Goal: Use online tool/utility: Utilize a website feature to perform a specific function

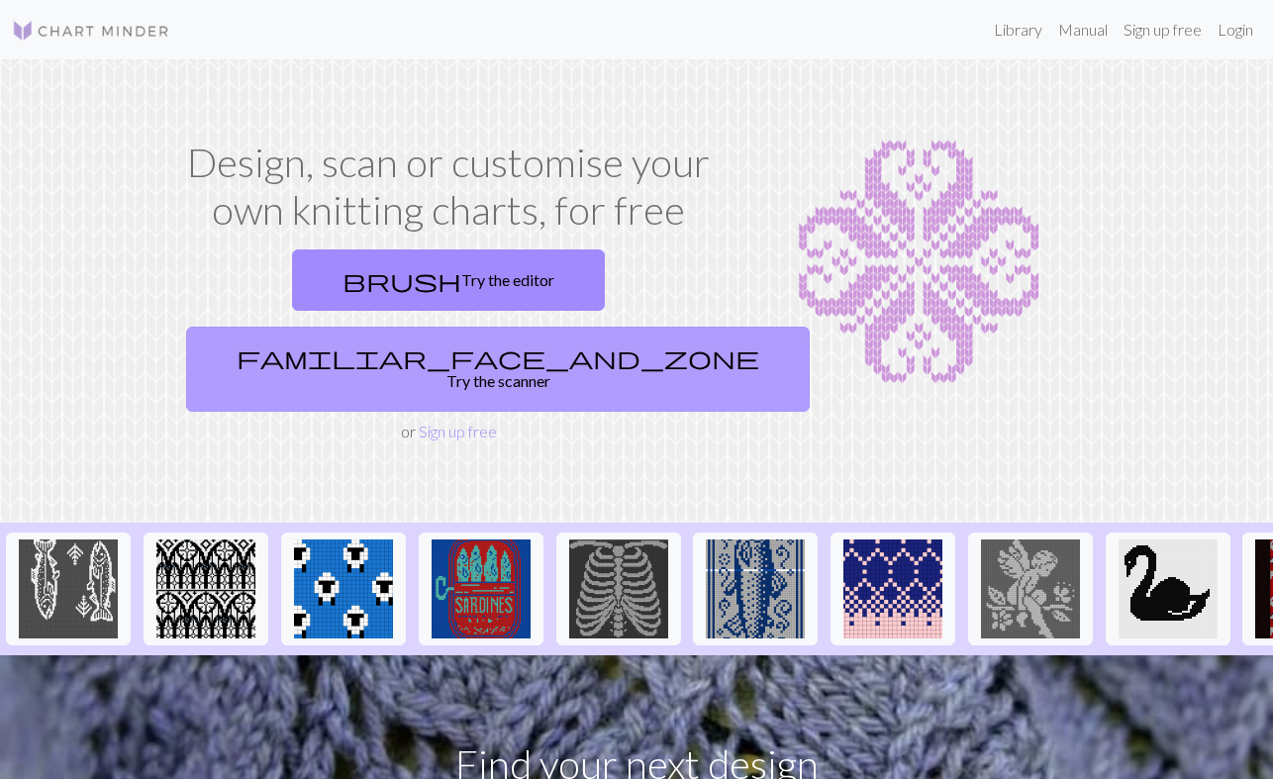
click at [636, 327] on link "familiar_face_and_zone Try the scanner" at bounding box center [497, 369] width 623 height 85
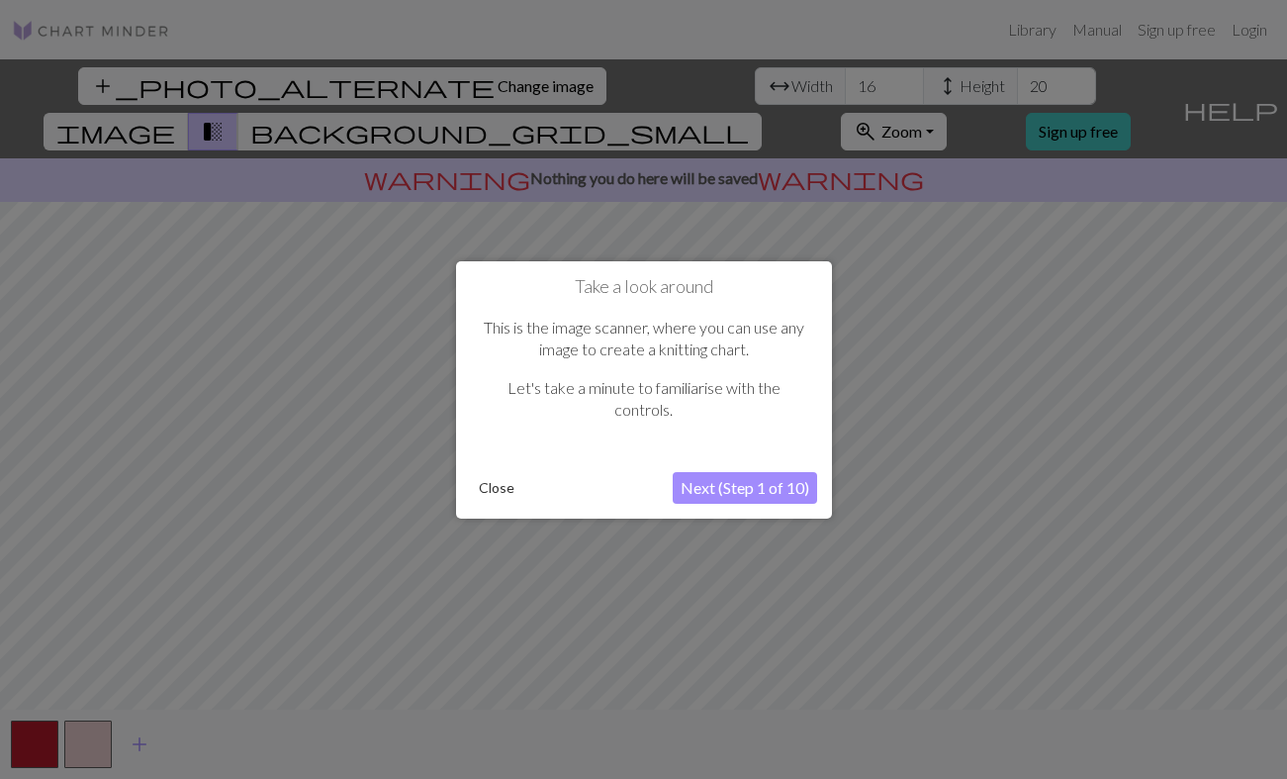
click at [714, 479] on button "Next (Step 1 of 10)" at bounding box center [745, 488] width 144 height 32
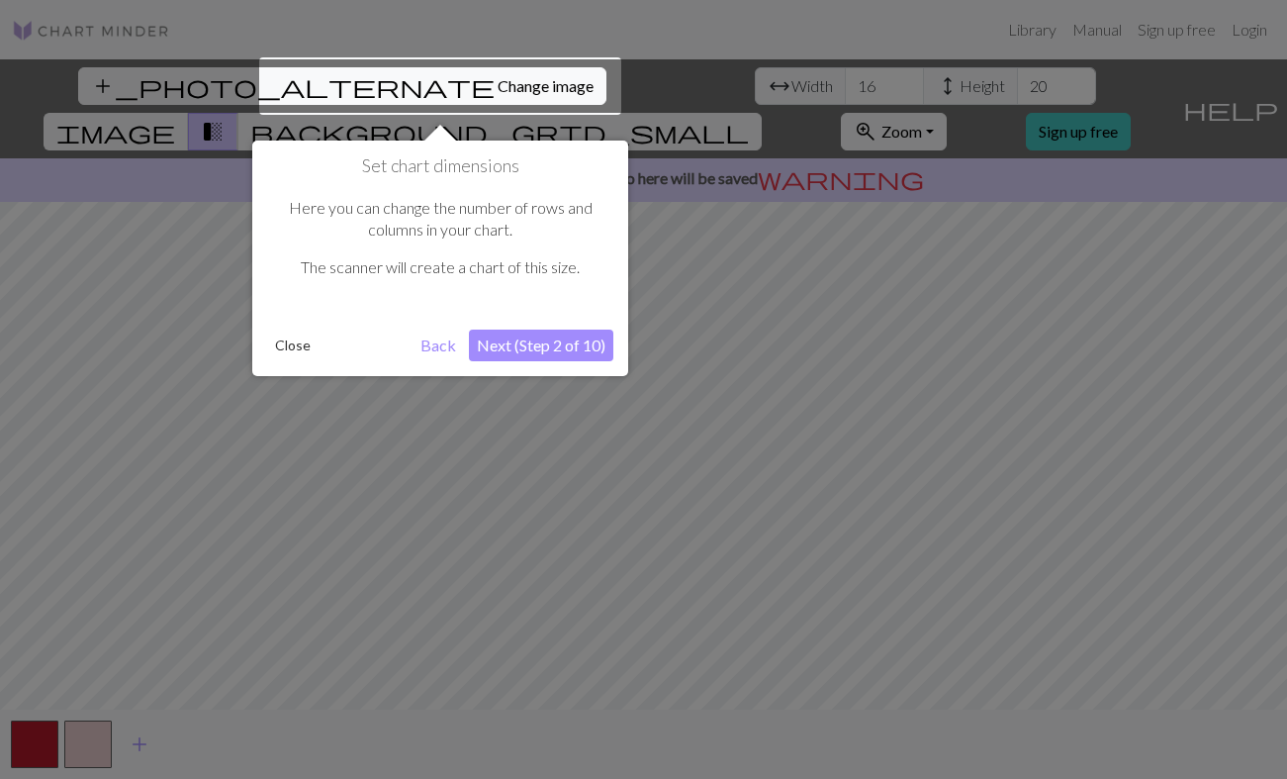
click at [576, 349] on button "Next (Step 2 of 10)" at bounding box center [541, 346] width 144 height 32
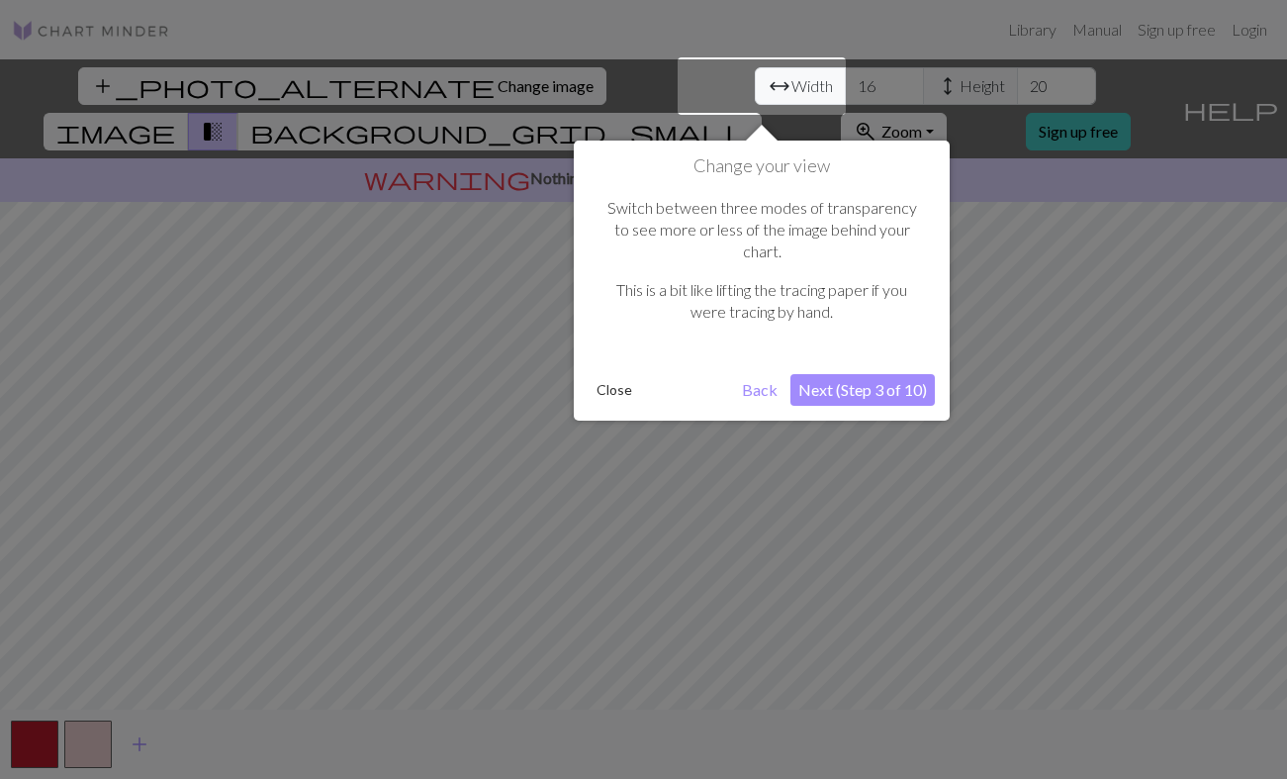
click at [849, 374] on button "Next (Step 3 of 10)" at bounding box center [863, 390] width 144 height 32
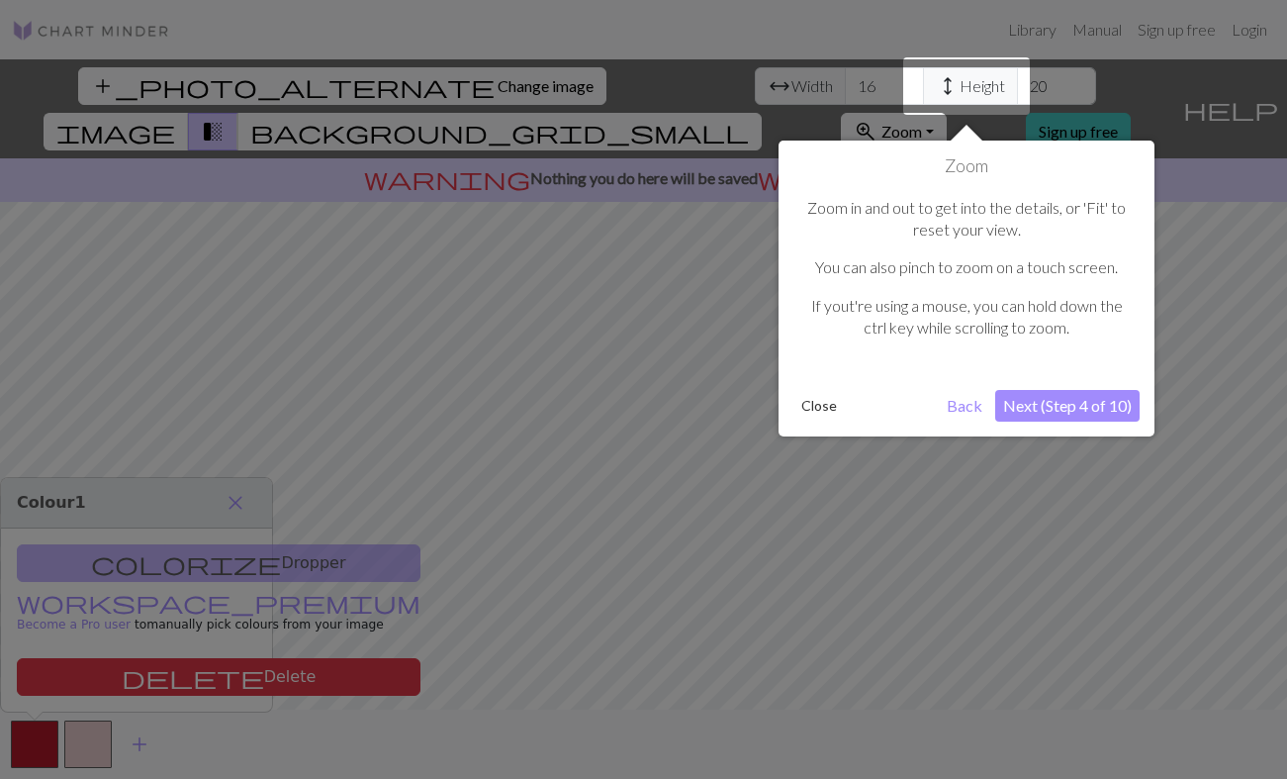
click at [1023, 406] on button "Next (Step 4 of 10)" at bounding box center [1068, 406] width 144 height 32
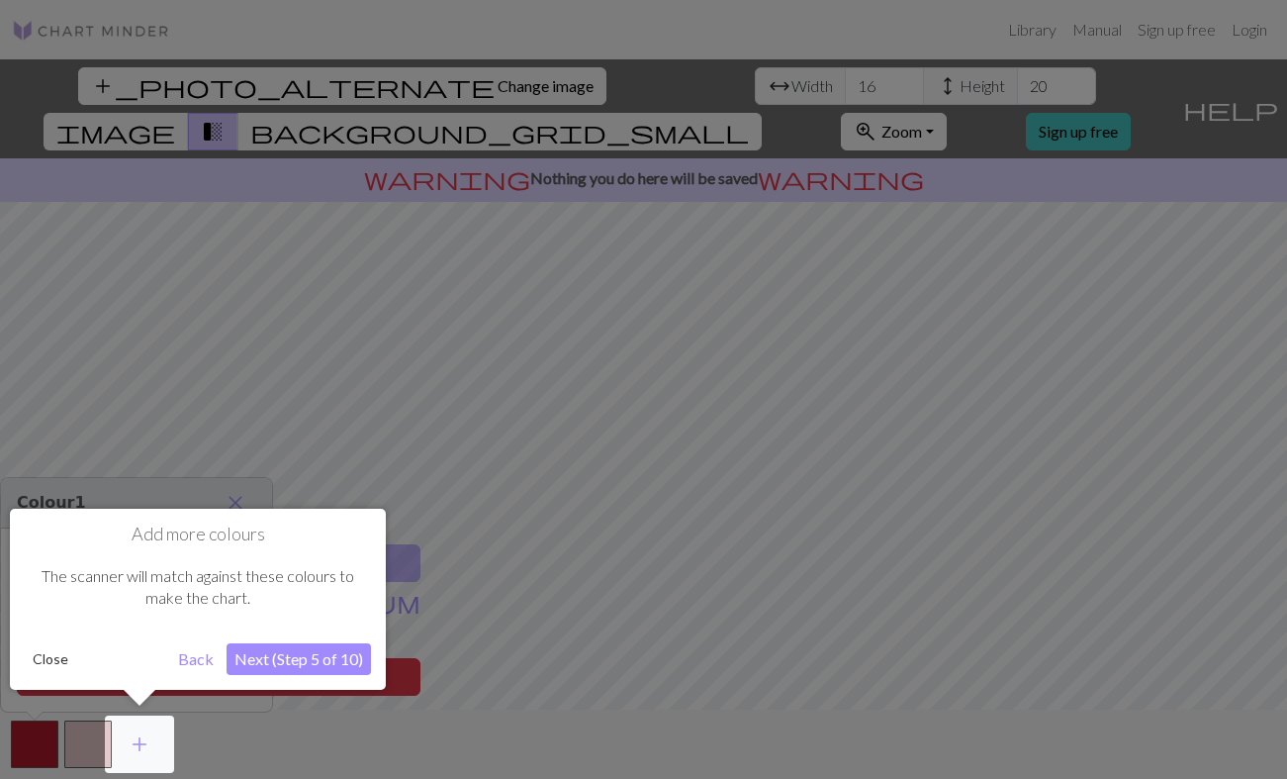
click at [339, 660] on button "Next (Step 5 of 10)" at bounding box center [299, 659] width 144 height 32
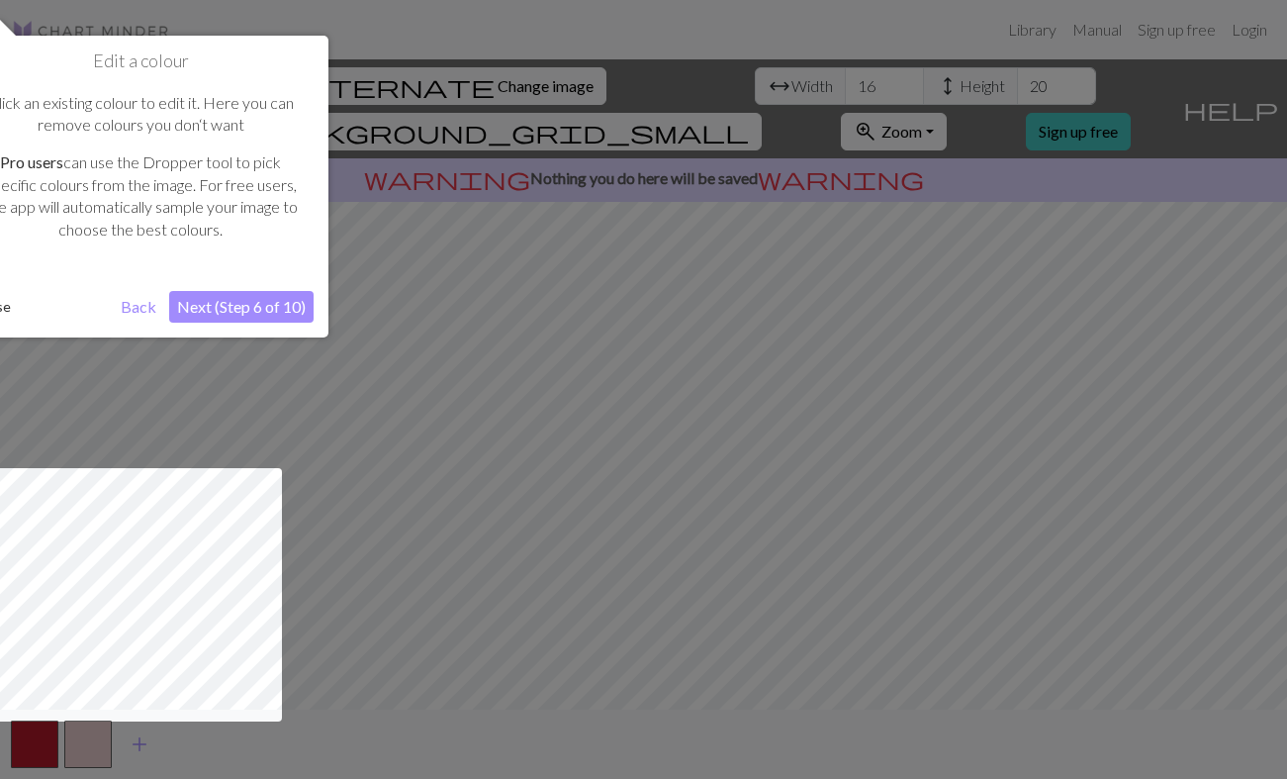
click at [284, 310] on button "Next (Step 6 of 10)" at bounding box center [241, 307] width 144 height 32
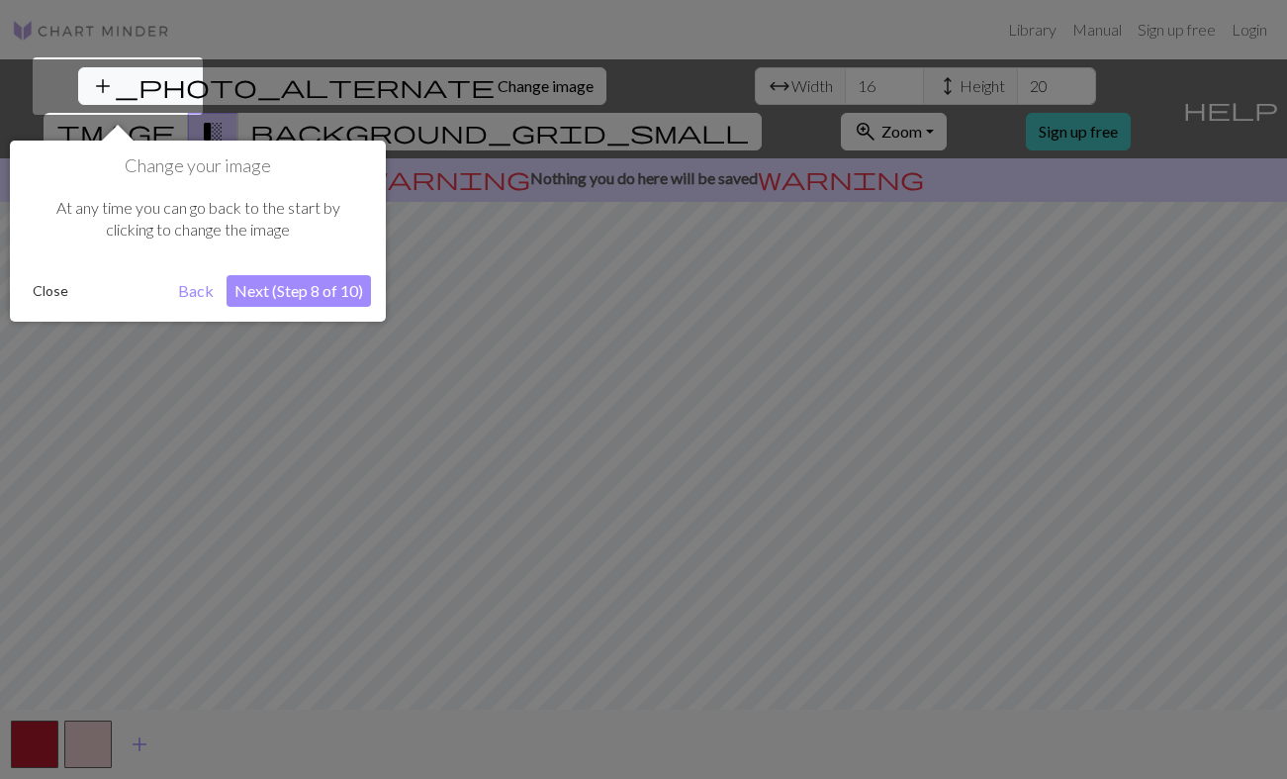
click at [290, 287] on button "Next (Step 8 of 10)" at bounding box center [299, 291] width 144 height 32
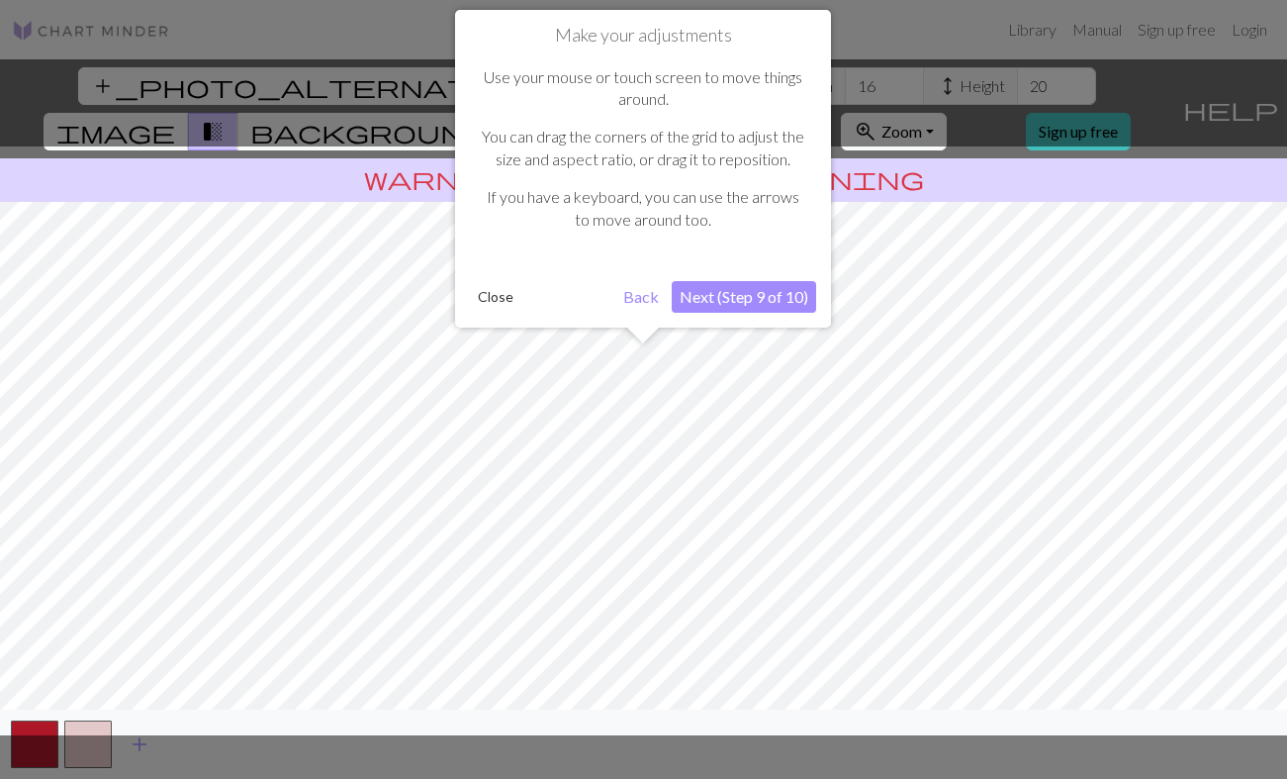
click at [743, 302] on button "Next (Step 9 of 10)" at bounding box center [744, 297] width 144 height 32
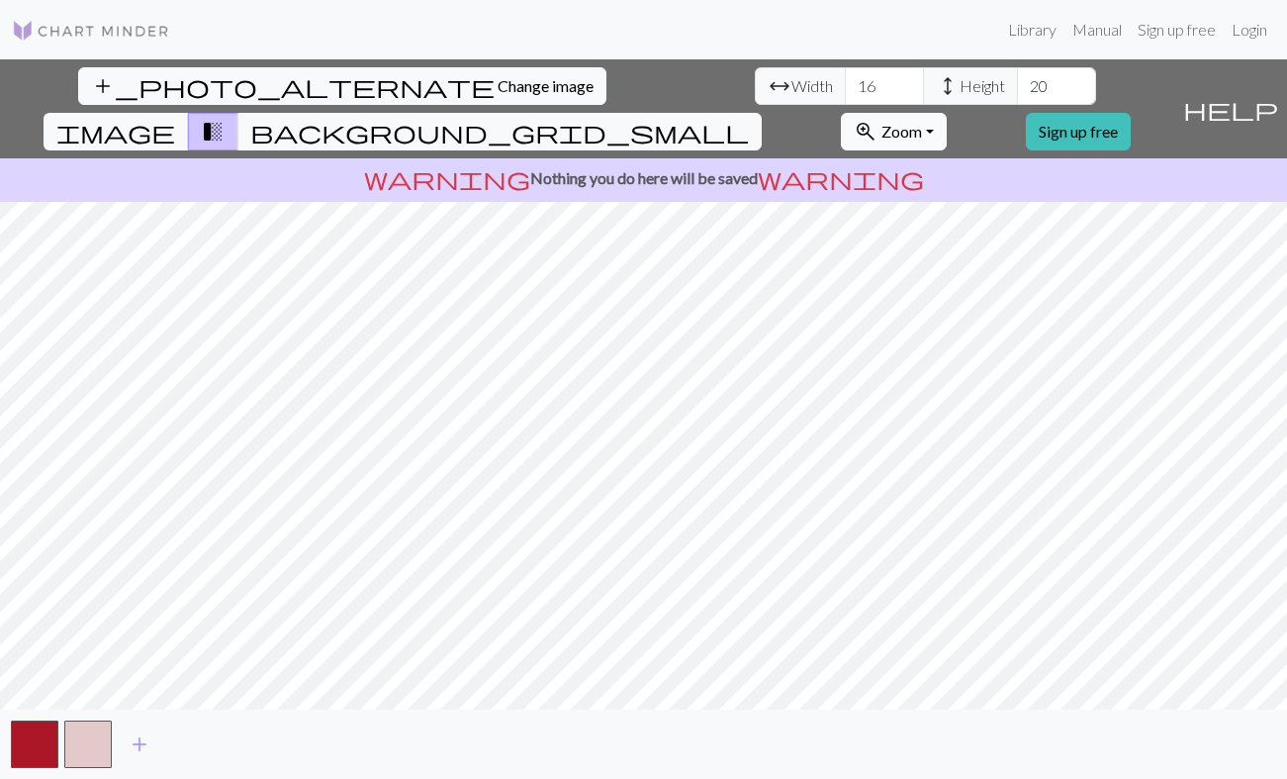
click at [947, 113] on button "zoom_in Zoom Zoom" at bounding box center [894, 132] width 106 height 38
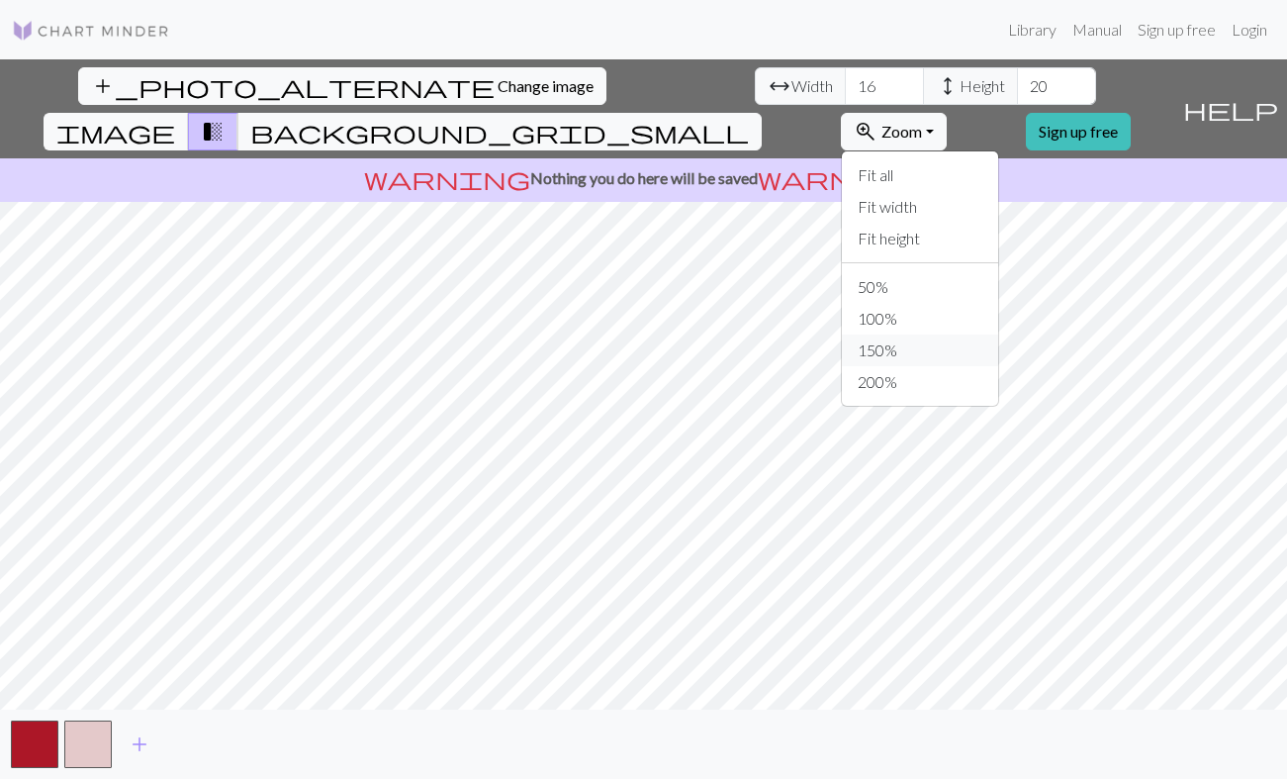
click at [965, 334] on button "150%" at bounding box center [920, 350] width 156 height 32
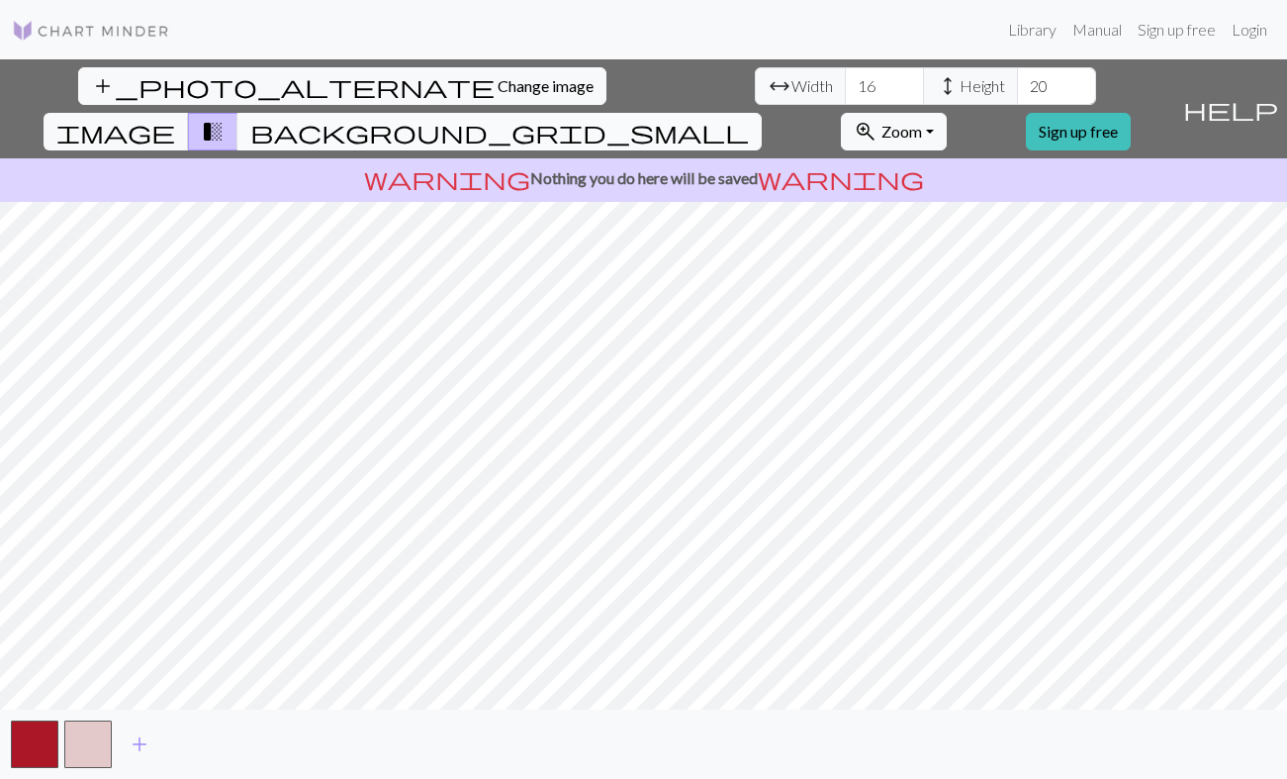
click at [762, 113] on button "background_grid_small" at bounding box center [500, 132] width 524 height 38
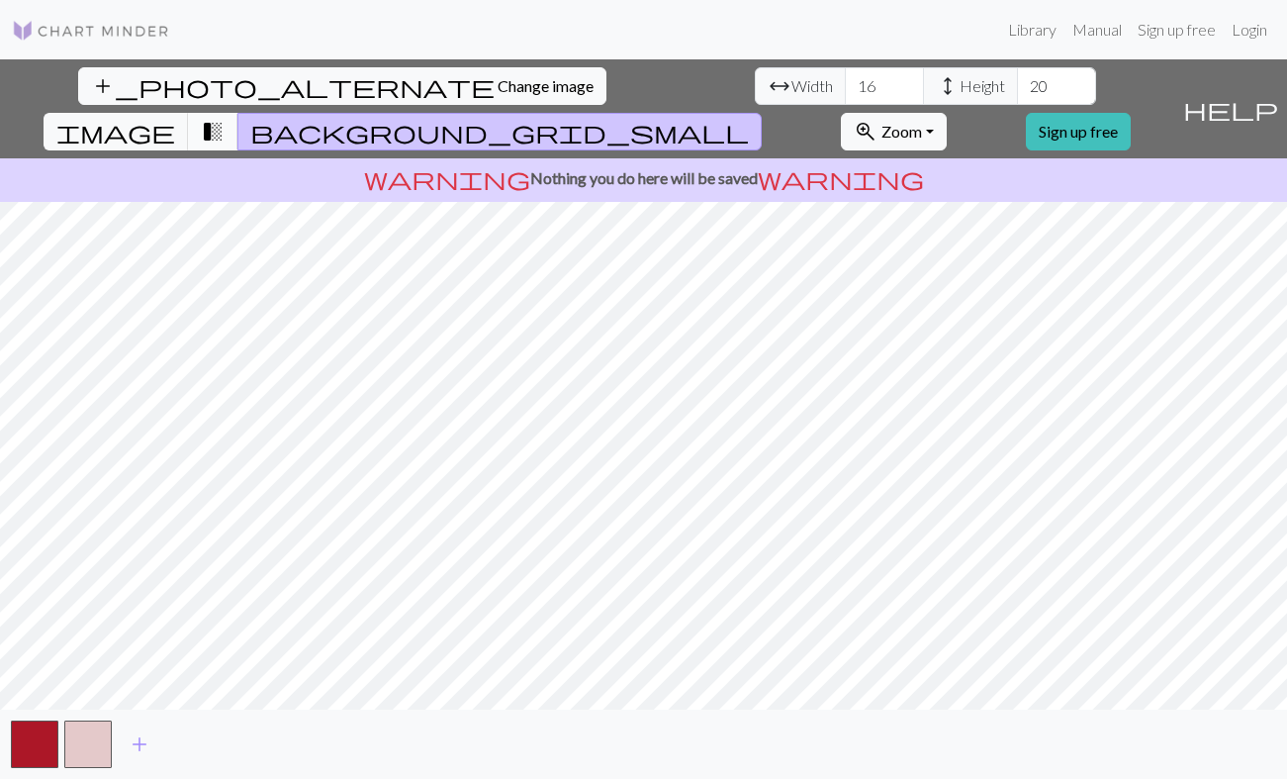
click at [225, 118] on span "transition_fade" at bounding box center [213, 132] width 24 height 28
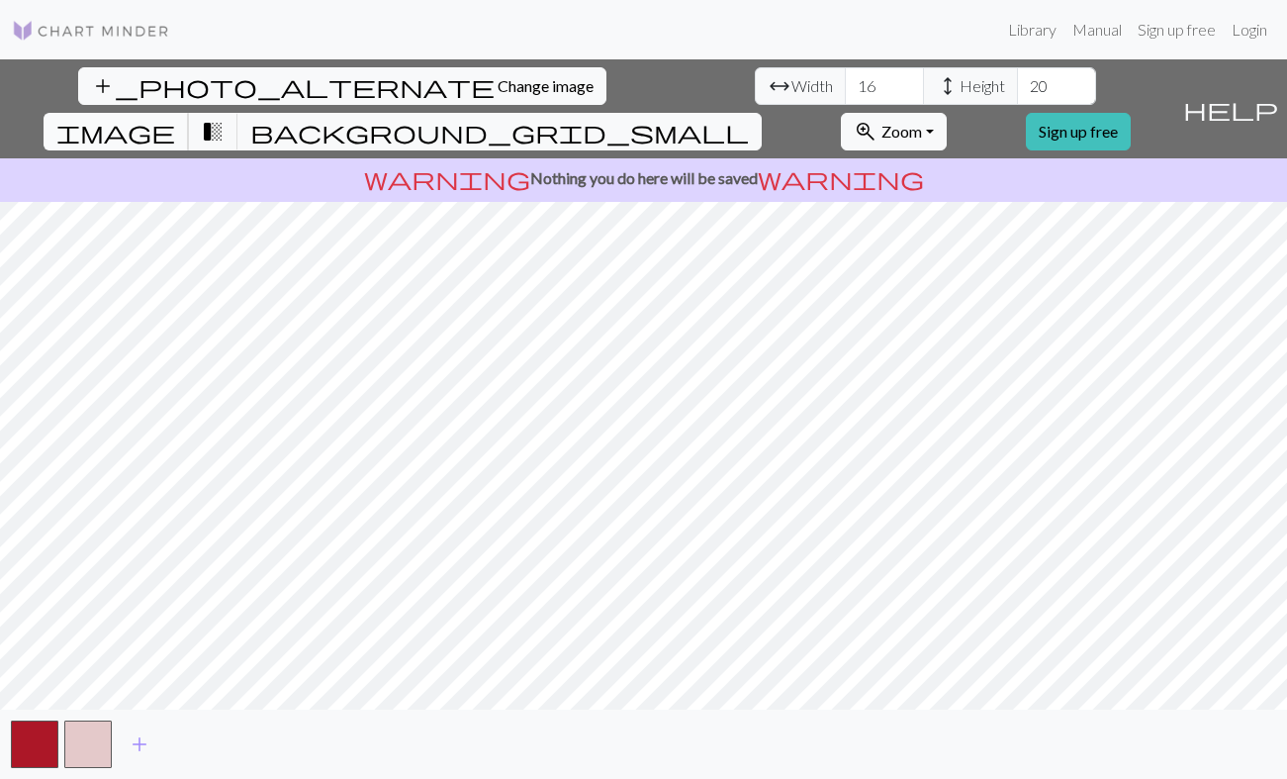
click at [175, 118] on span "image" at bounding box center [115, 132] width 119 height 28
click at [749, 118] on span "background_grid_small" at bounding box center [499, 132] width 499 height 28
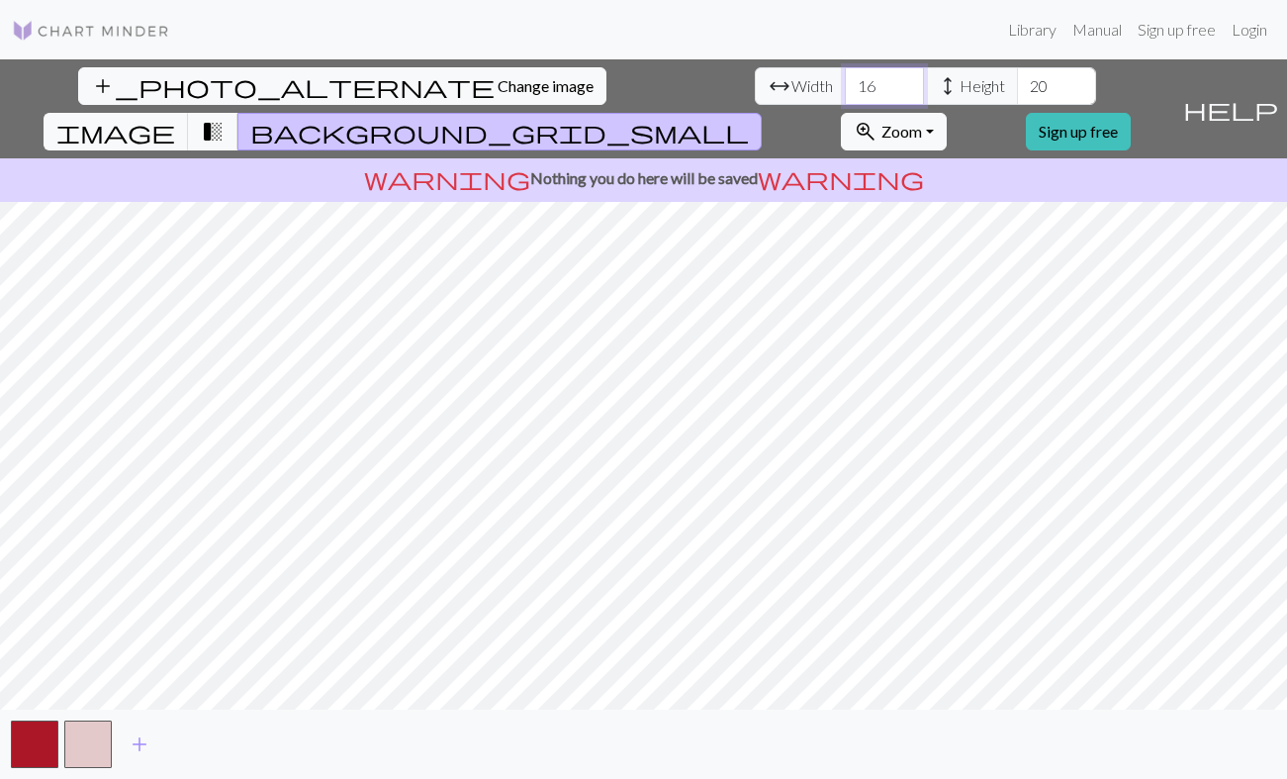
click at [845, 70] on input "16" at bounding box center [884, 86] width 79 height 38
click at [845, 83] on input "17" at bounding box center [884, 86] width 79 height 38
click at [845, 83] on input "18" at bounding box center [884, 86] width 79 height 38
click at [845, 83] on input "19" at bounding box center [884, 86] width 79 height 38
click at [845, 83] on input "20" at bounding box center [884, 86] width 79 height 38
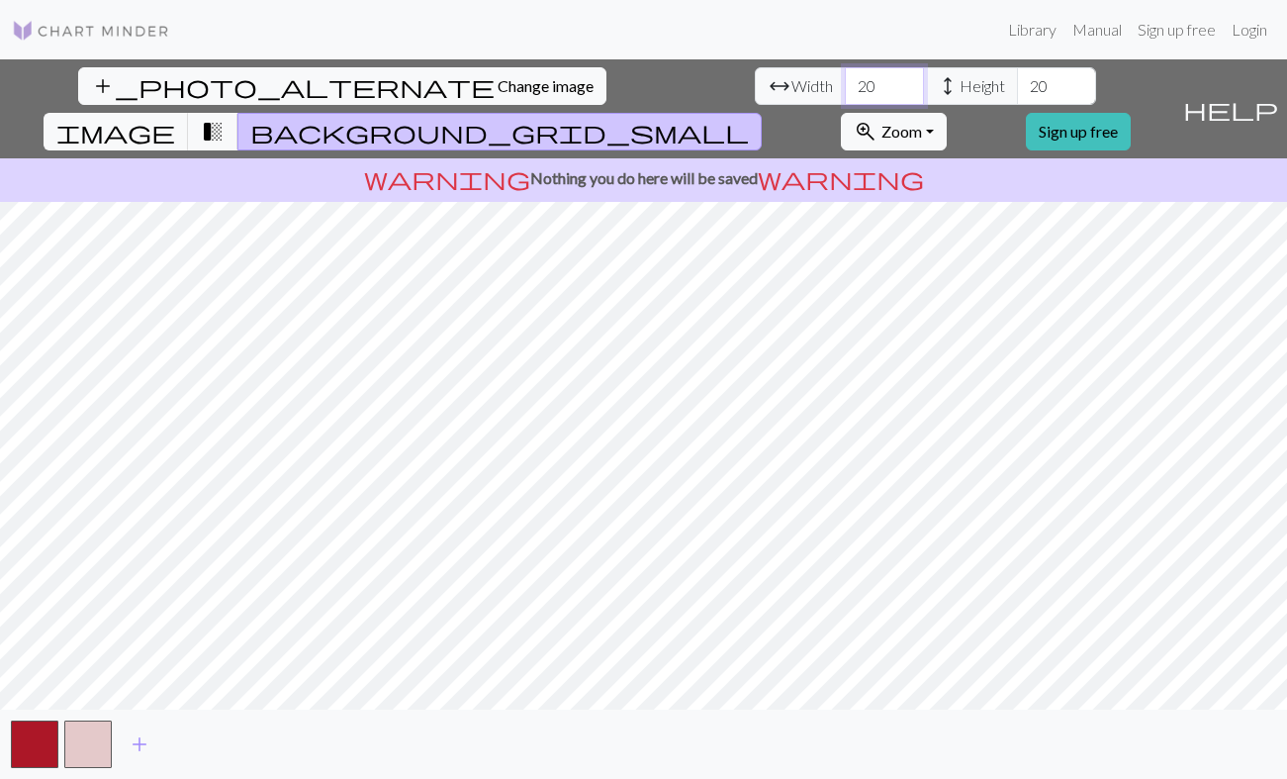
click at [845, 83] on input "21" at bounding box center [884, 86] width 79 height 38
click at [845, 83] on input "22" at bounding box center [884, 86] width 79 height 38
type input "23"
click at [845, 83] on input "23" at bounding box center [884, 86] width 79 height 38
click at [936, 84] on span "height" at bounding box center [948, 86] width 24 height 28
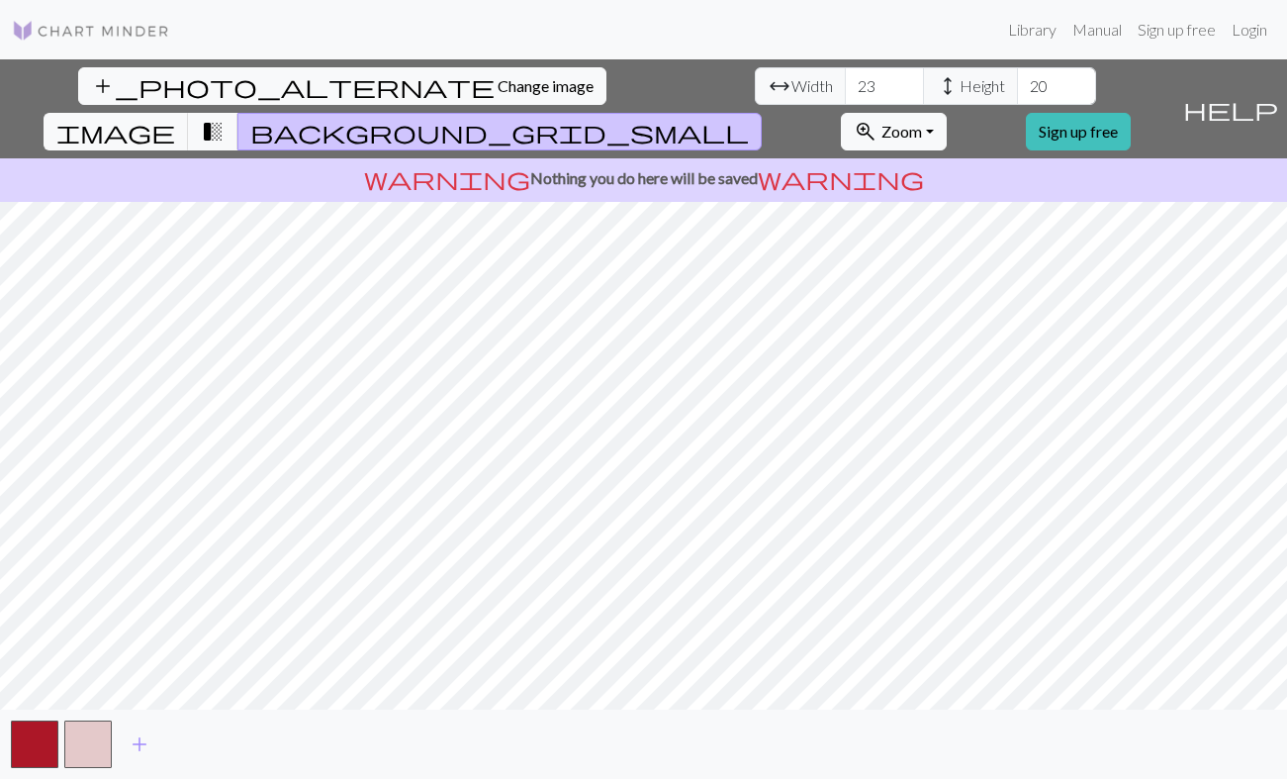
click at [936, 84] on span "height" at bounding box center [948, 86] width 24 height 28
click at [1017, 85] on input "20" at bounding box center [1056, 86] width 79 height 38
click at [1017, 82] on input "21" at bounding box center [1056, 86] width 79 height 38
click at [1017, 82] on input "22" at bounding box center [1056, 86] width 79 height 38
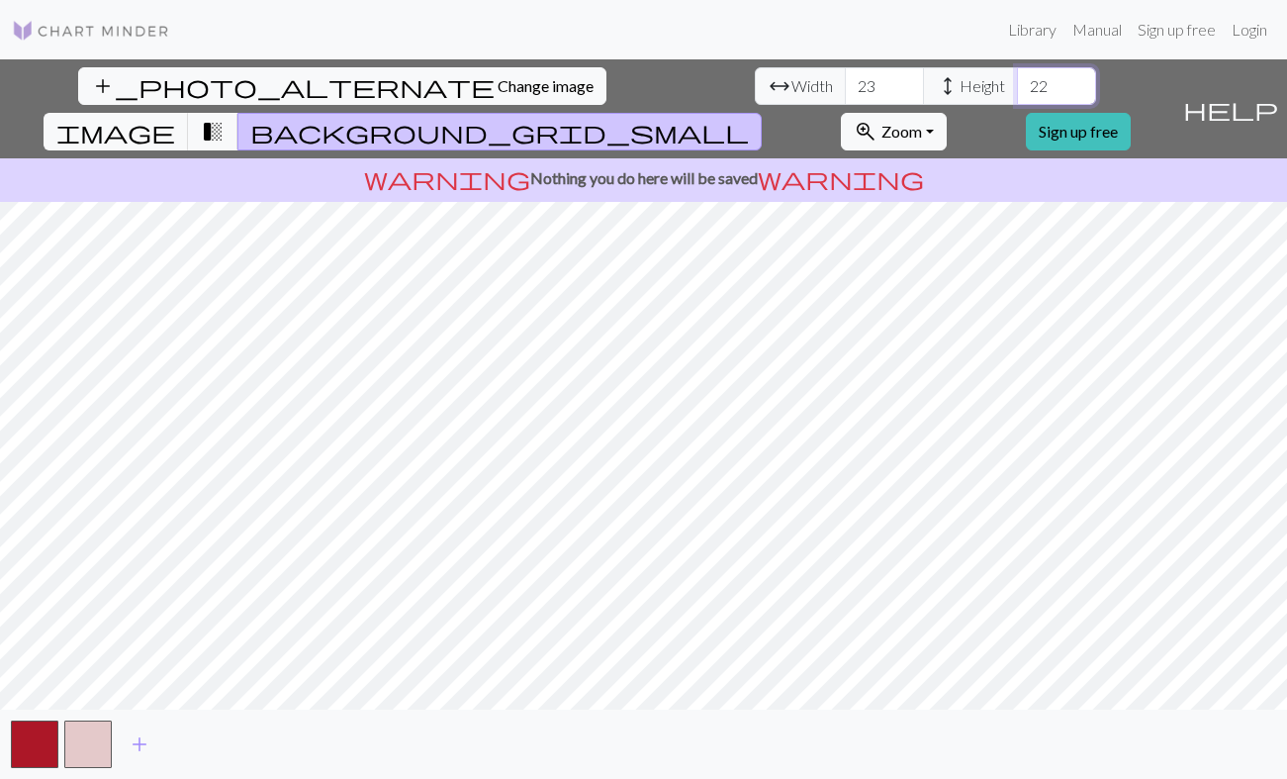
click at [1017, 82] on input "23" at bounding box center [1056, 86] width 79 height 38
click at [1017, 82] on input "24" at bounding box center [1056, 86] width 79 height 38
click at [1017, 82] on input "25" at bounding box center [1056, 86] width 79 height 38
type input "26"
click at [1017, 82] on input "26" at bounding box center [1056, 86] width 79 height 38
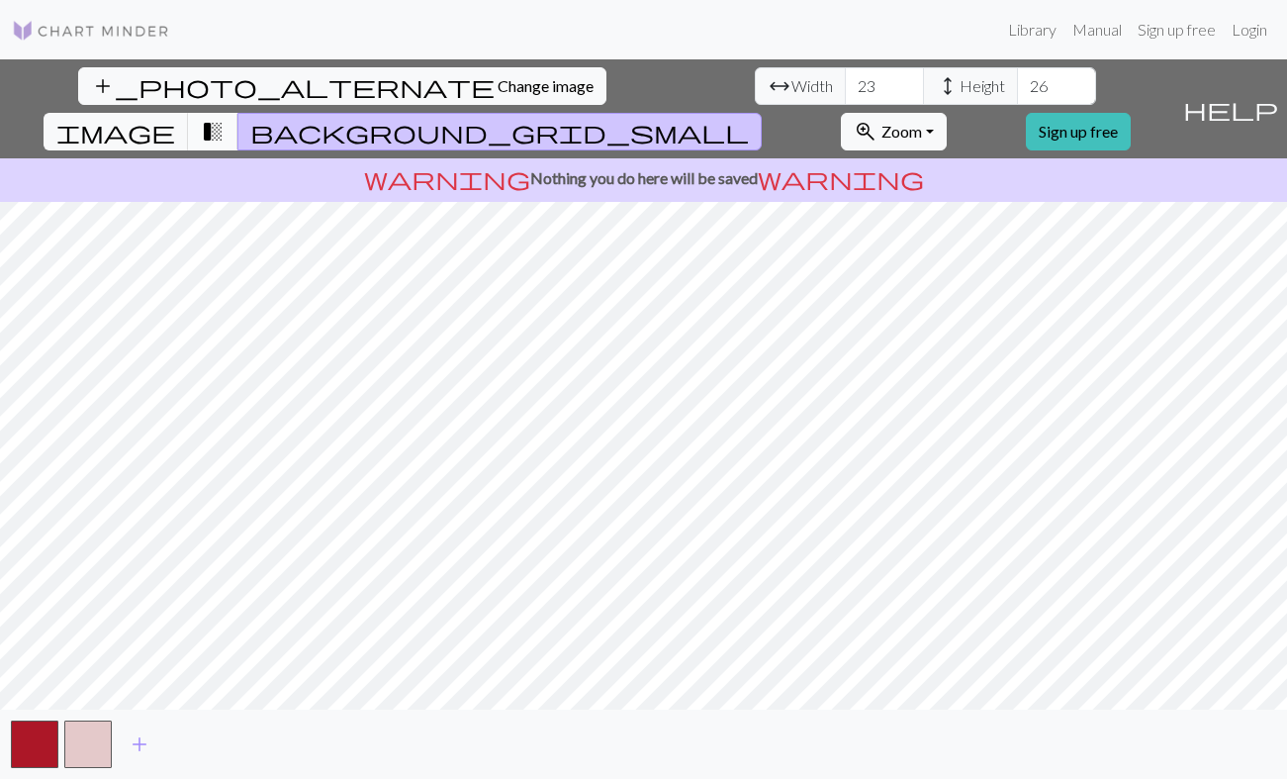
click at [238, 113] on button "transition_fade" at bounding box center [213, 132] width 50 height 38
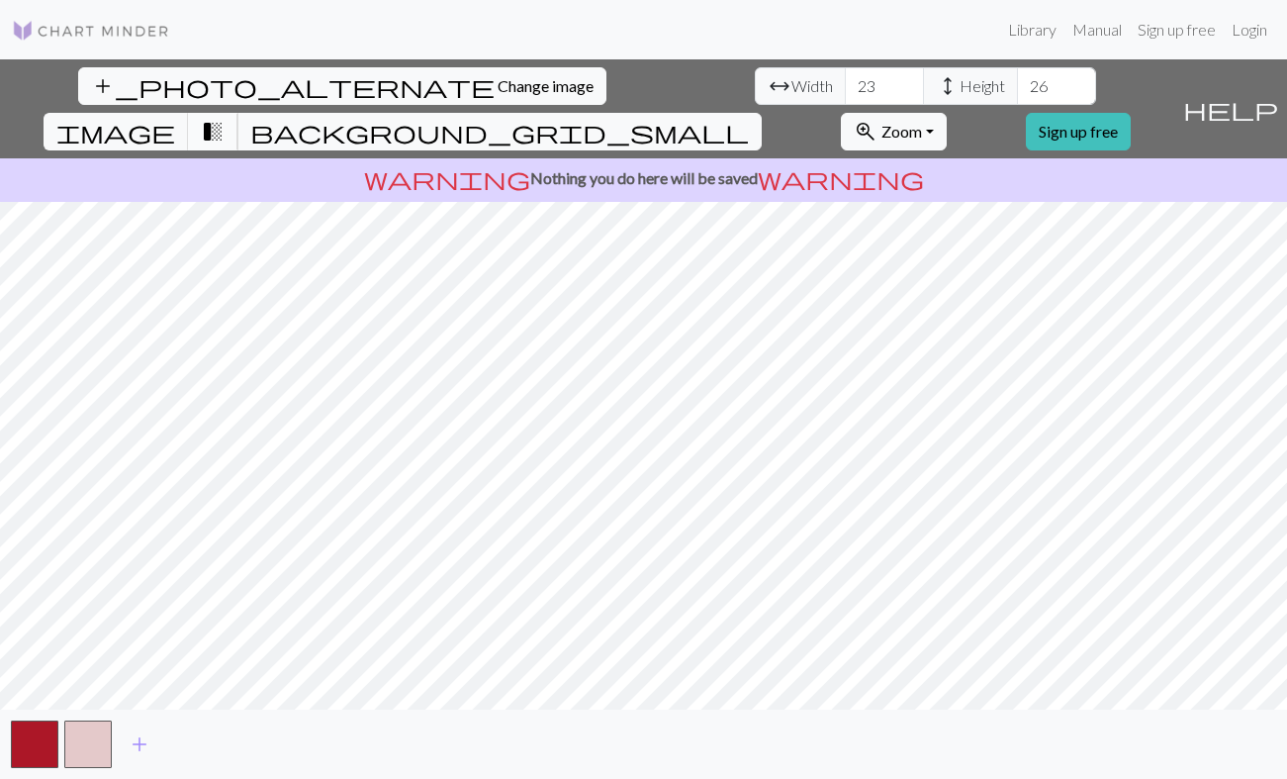
click at [225, 118] on span "transition_fade" at bounding box center [213, 132] width 24 height 28
click at [175, 118] on span "image" at bounding box center [115, 132] width 119 height 28
click at [503, 444] on div "add_photo_alternate Change image arrow_range Width 23 height Height 26 image tr…" at bounding box center [643, 418] width 1287 height 719
click at [88, 734] on button "button" at bounding box center [88, 744] width 48 height 48
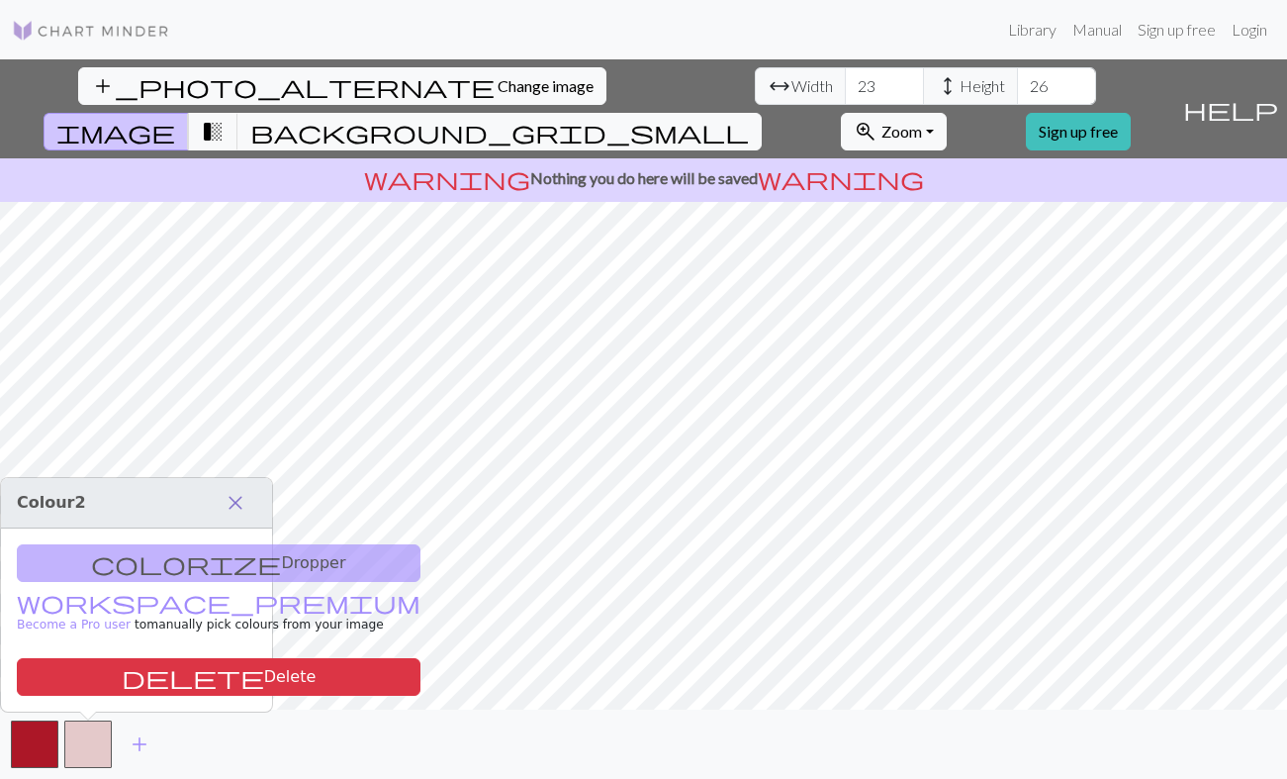
click at [236, 500] on span "close" at bounding box center [236, 503] width 24 height 28
